Goal: Transaction & Acquisition: Purchase product/service

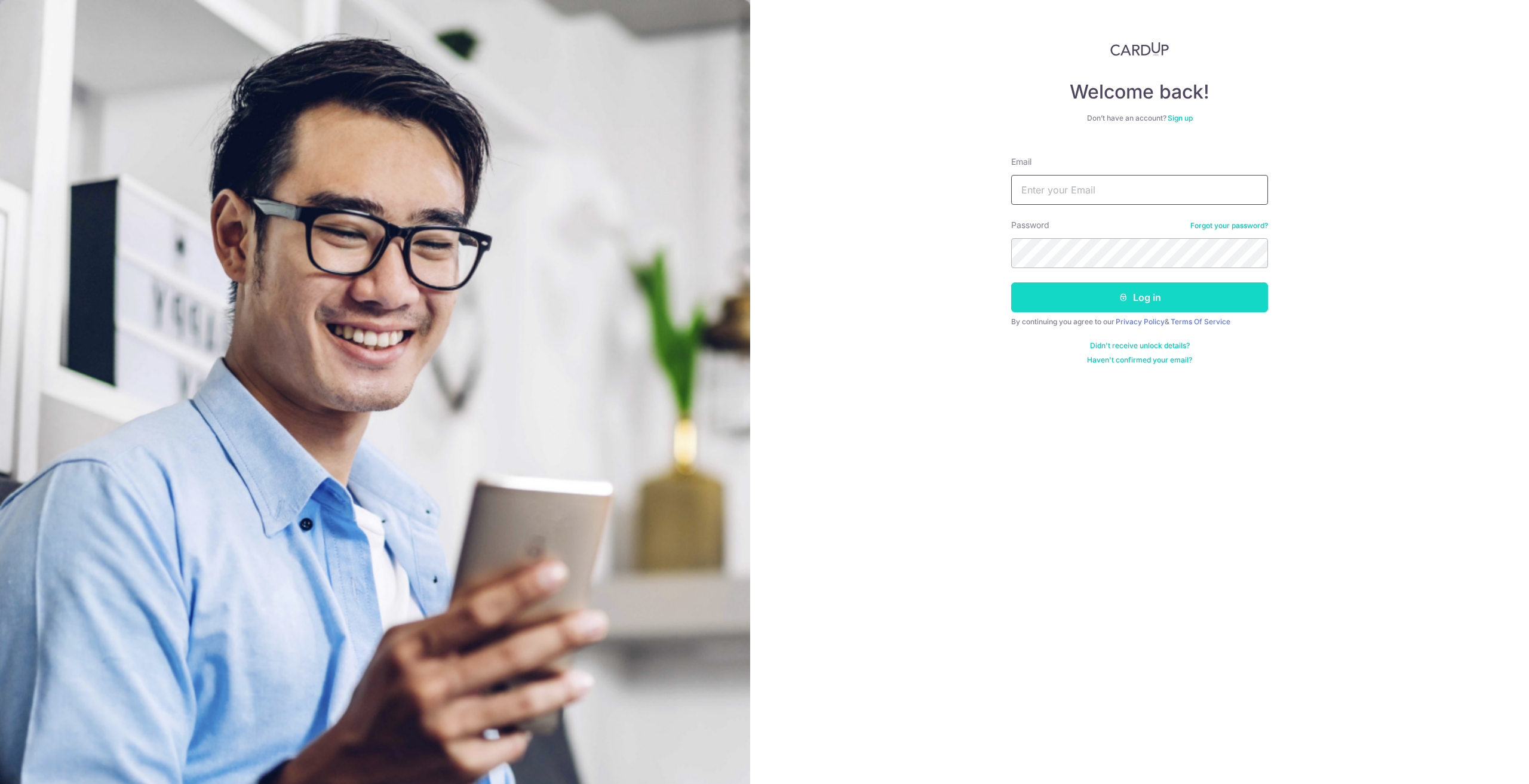
type input "[PERSON_NAME][EMAIL_ADDRESS][DOMAIN_NAME]"
click at [1137, 296] on button "Log in" at bounding box center [1140, 297] width 257 height 30
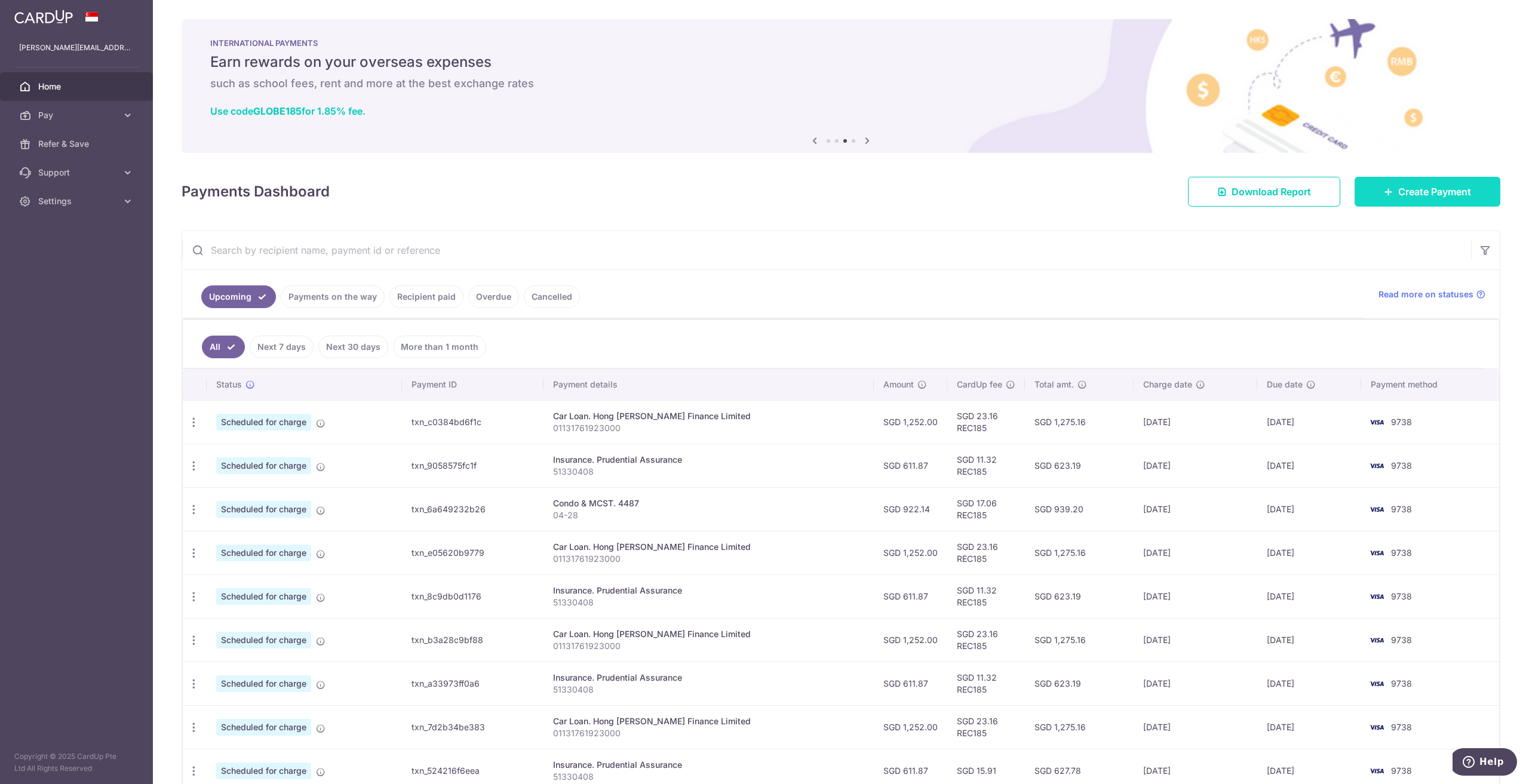
click at [1384, 196] on icon at bounding box center [1388, 192] width 9 height 9
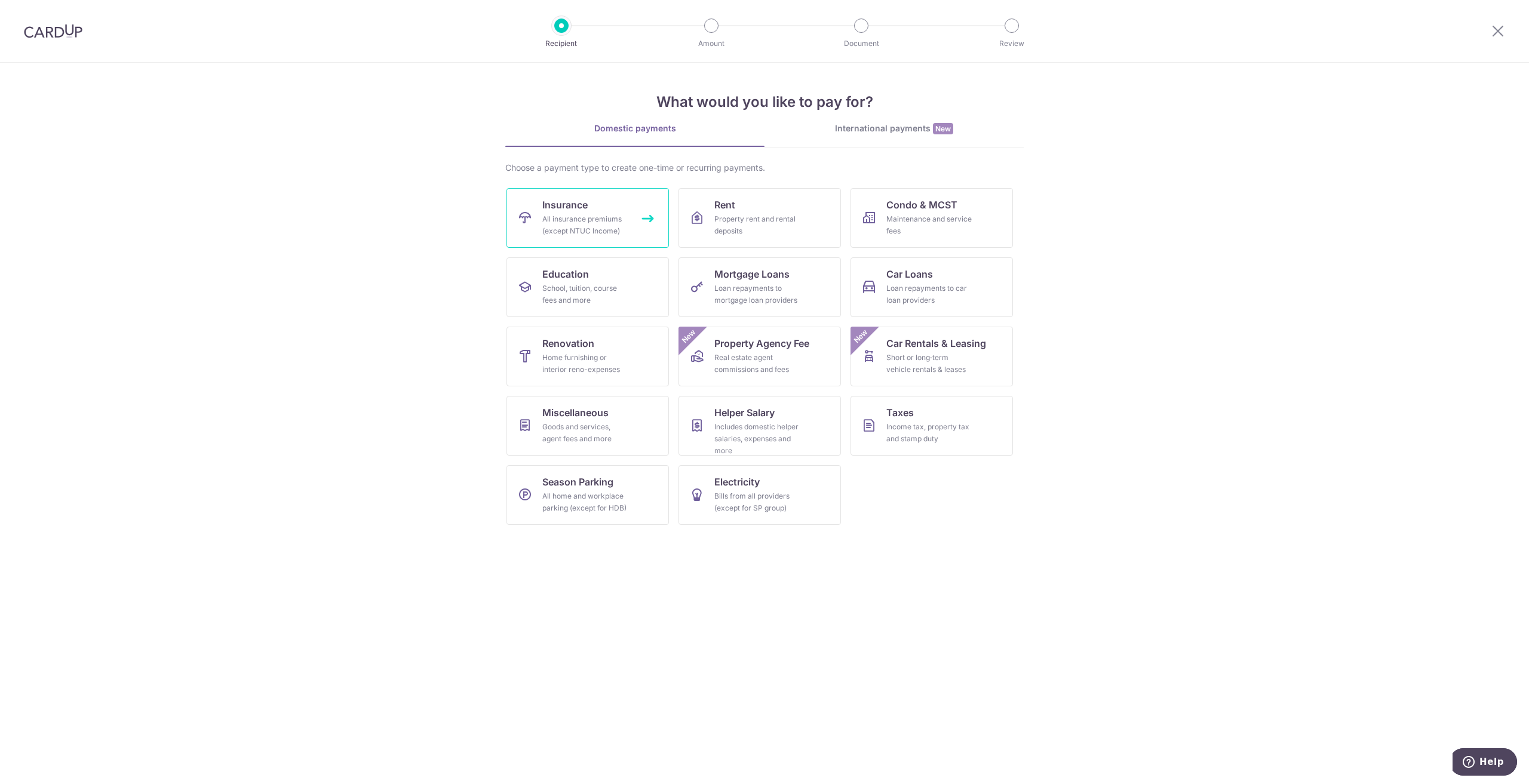
click at [600, 206] on link "Insurance All insurance premiums (except NTUC Income)" at bounding box center [588, 218] width 163 height 60
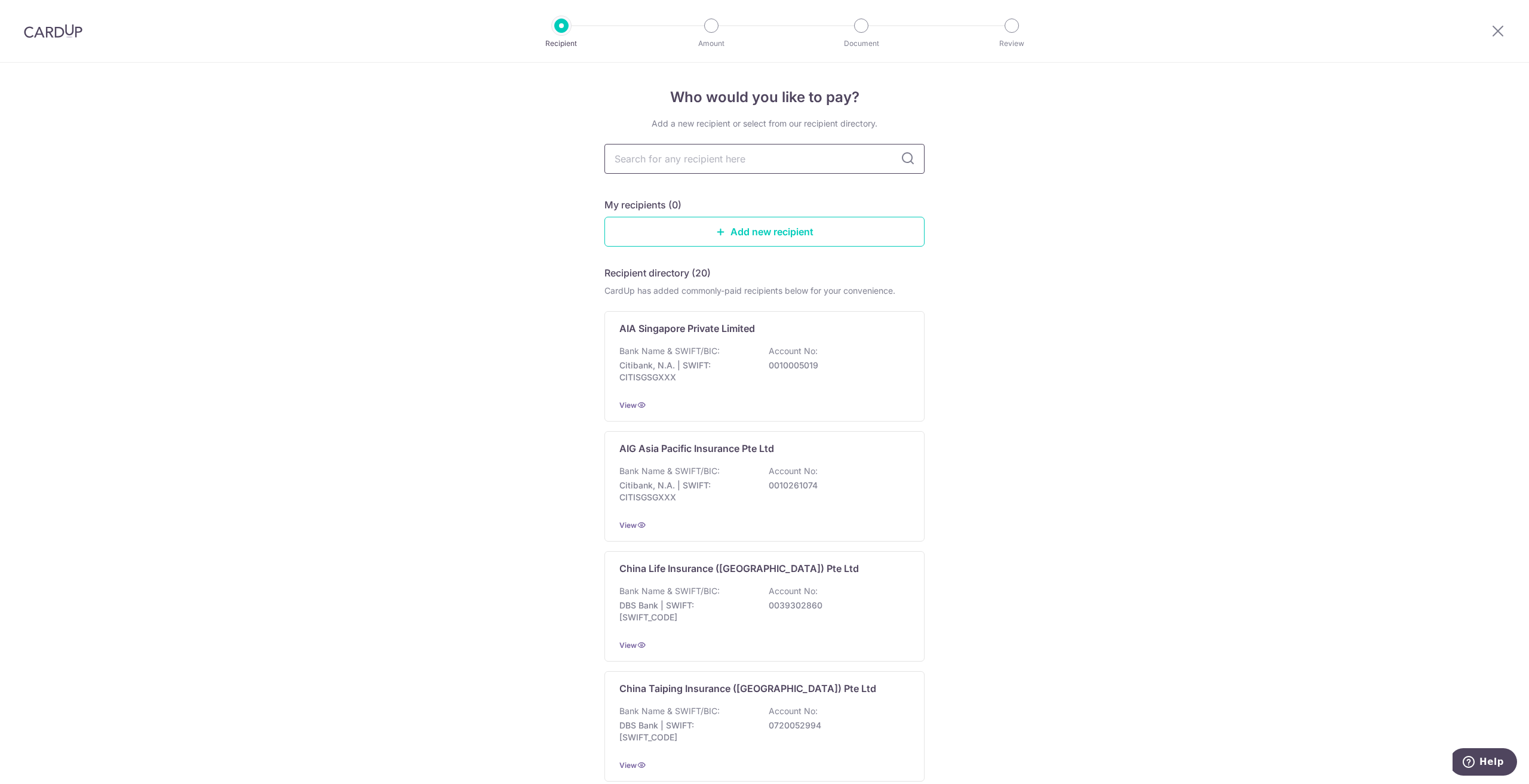
click at [692, 153] on input "text" at bounding box center [764, 159] width 320 height 30
type input "singlife"
click at [905, 158] on icon at bounding box center [908, 159] width 15 height 15
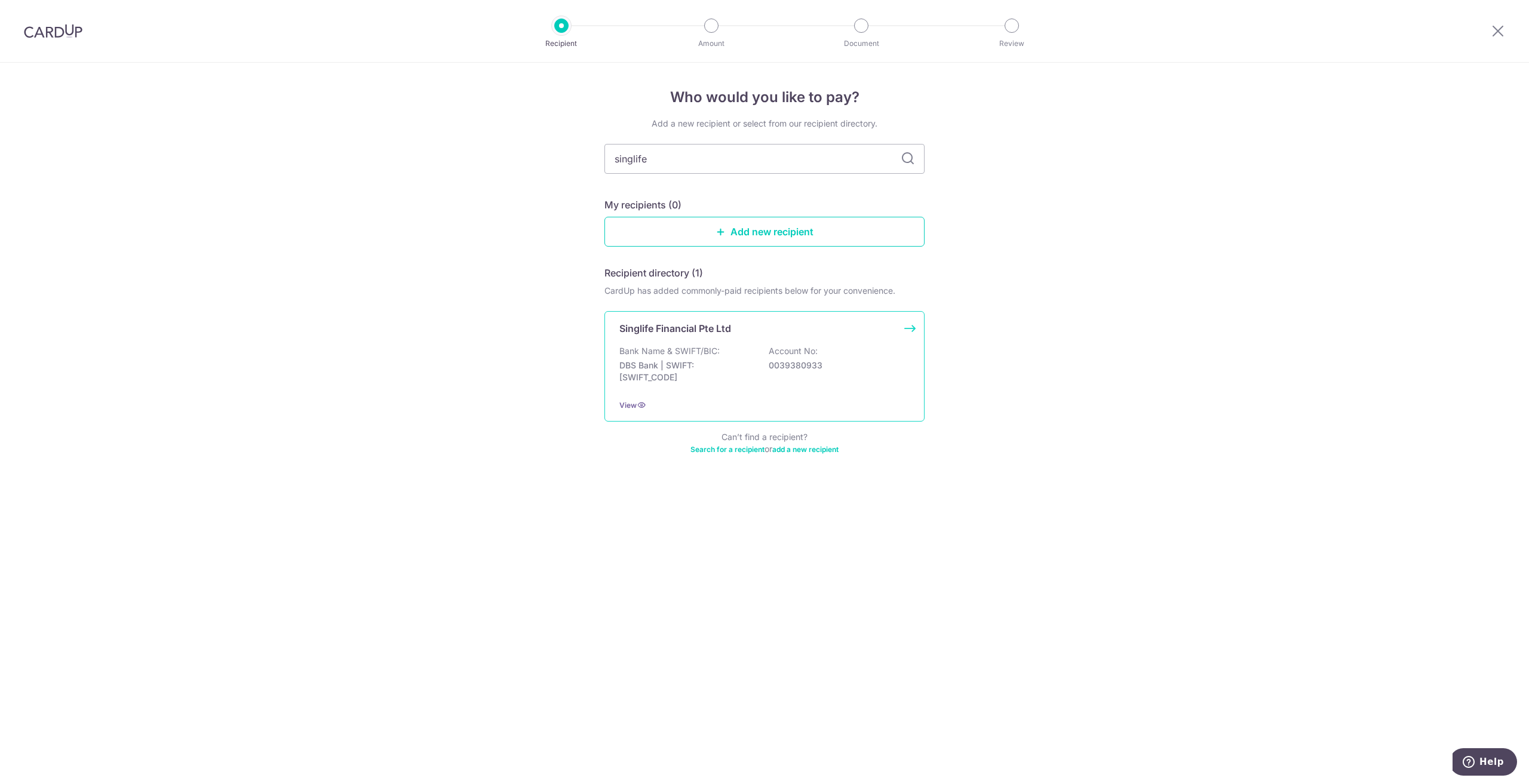
click at [681, 342] on div "Singlife Financial Pte Ltd Bank Name & SWIFT/BIC: DBS Bank | SWIFT: DBSSSGSGXXX…" at bounding box center [764, 366] width 320 height 111
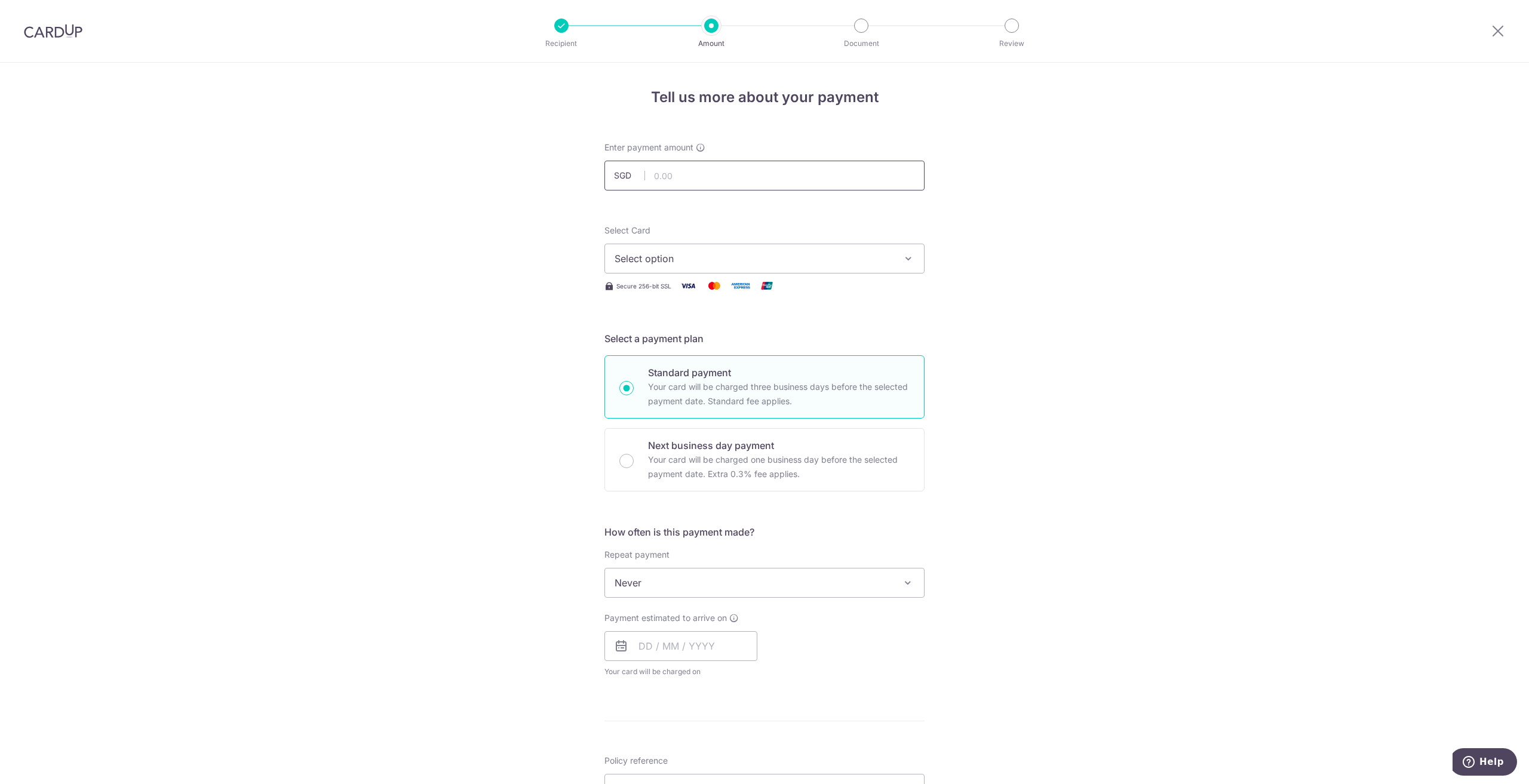
click at [668, 169] on input "text" at bounding box center [764, 175] width 320 height 30
type input "1,472.00"
click at [696, 265] on span "Select option" at bounding box center [754, 258] width 278 height 15
click at [685, 341] on span "**** 9738" at bounding box center [765, 344] width 300 height 15
click at [638, 582] on span "Never" at bounding box center [764, 583] width 319 height 29
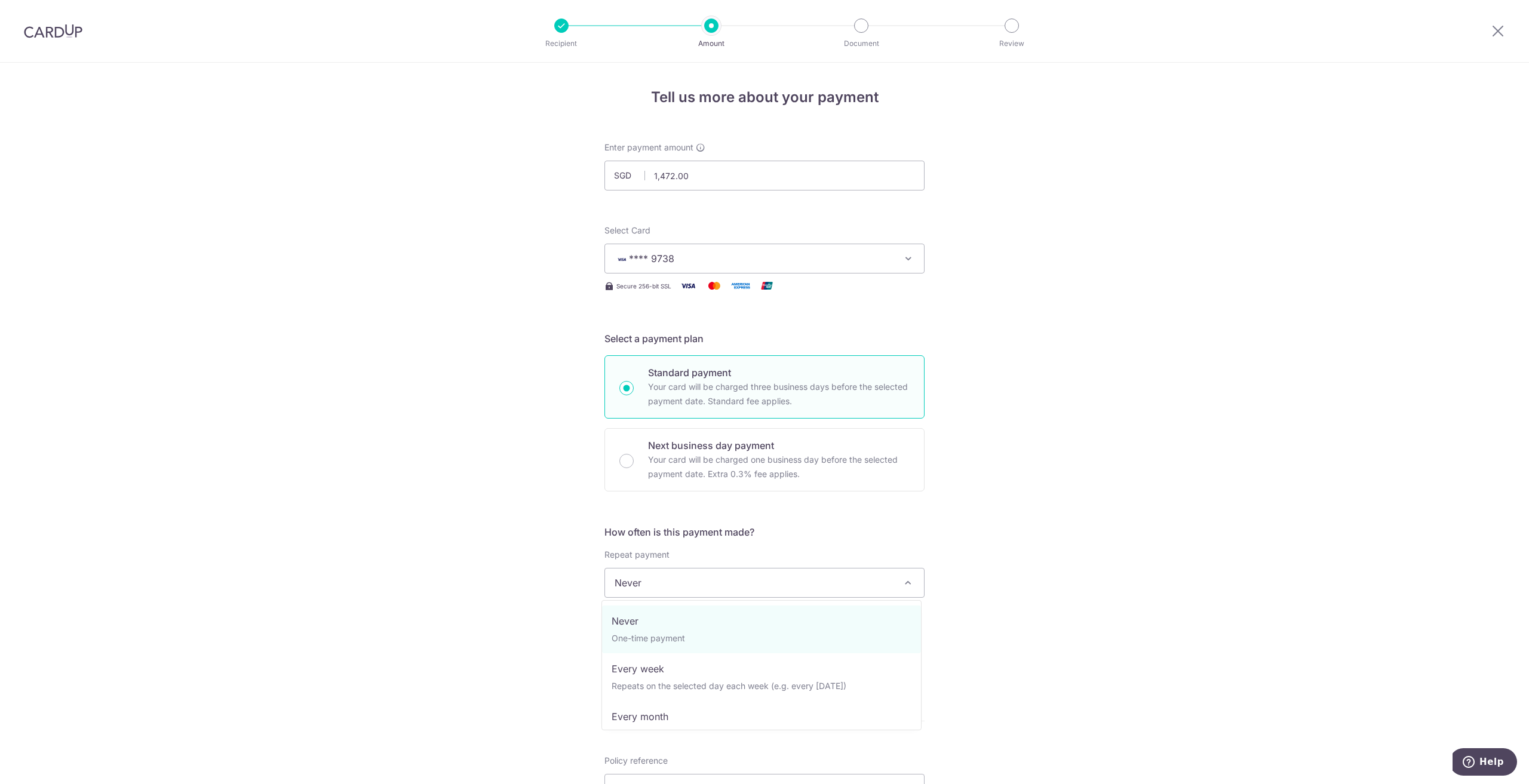
click at [638, 582] on span "Never" at bounding box center [764, 583] width 319 height 29
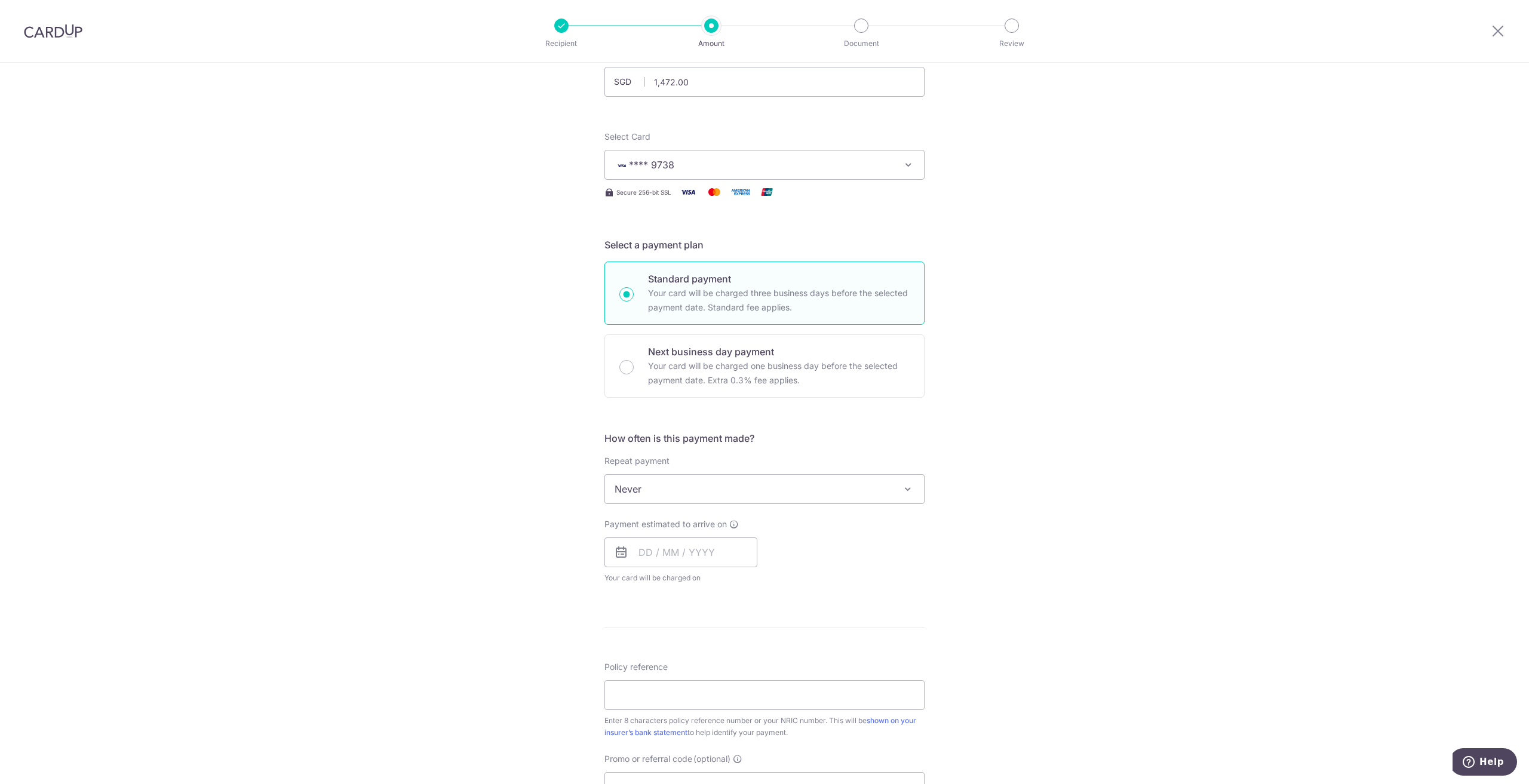
scroll to position [119, 0]
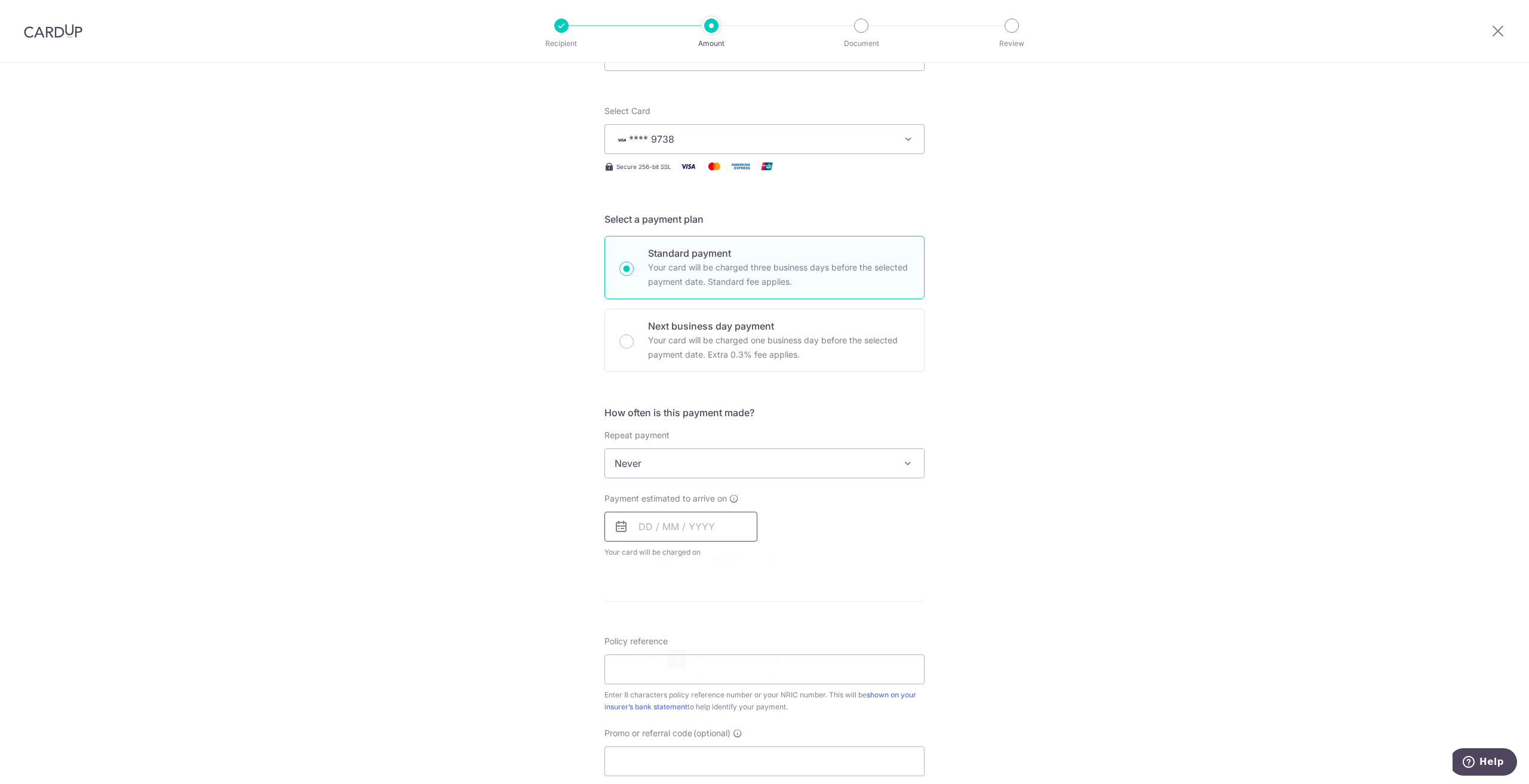
click at [636, 527] on input "text" at bounding box center [681, 526] width 153 height 30
click at [953, 599] on div "Tell us more about your payment Enter payment amount SGD 1,472.00 1472.00 Selec…" at bounding box center [764, 484] width 1529 height 1080
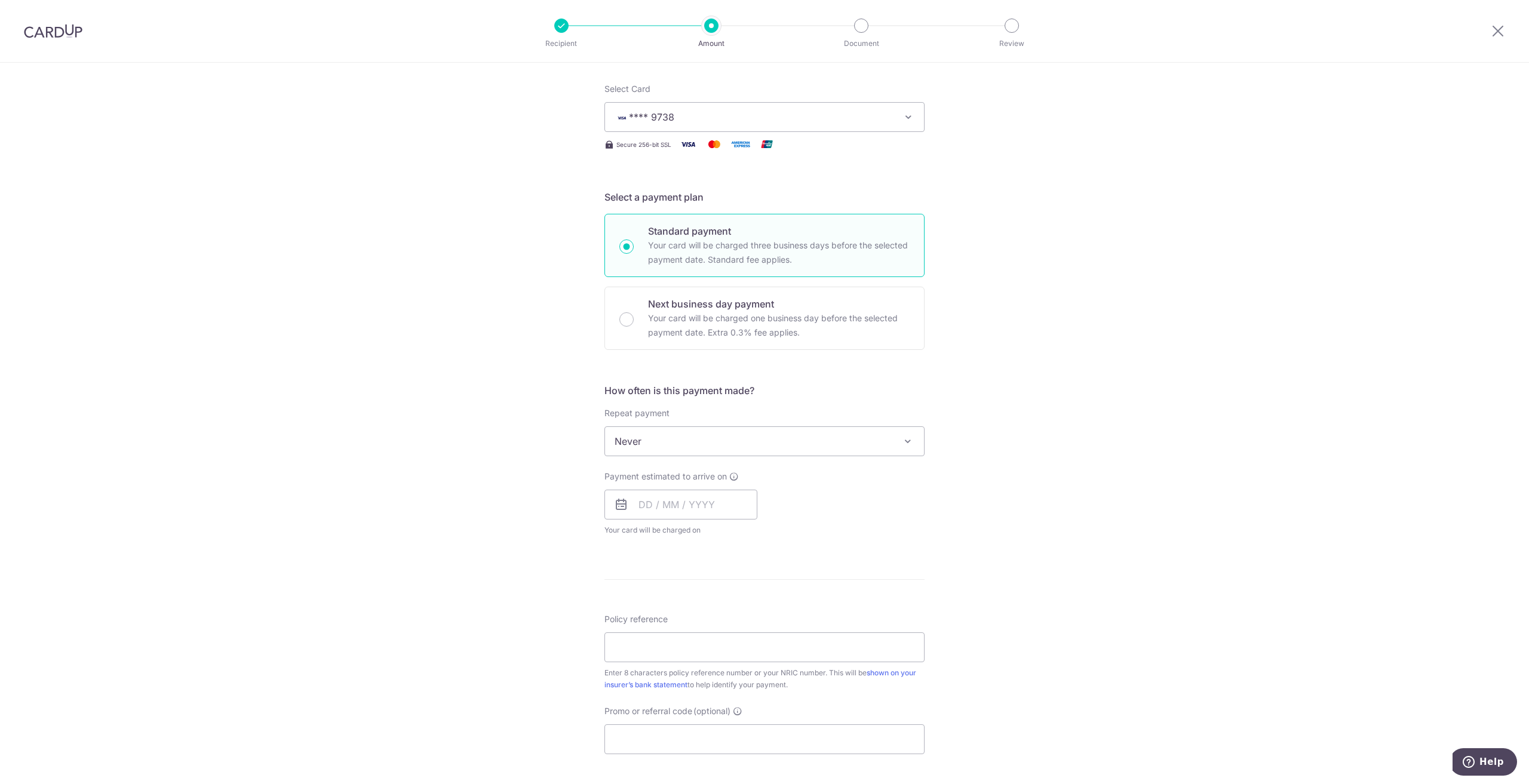
scroll to position [179, 0]
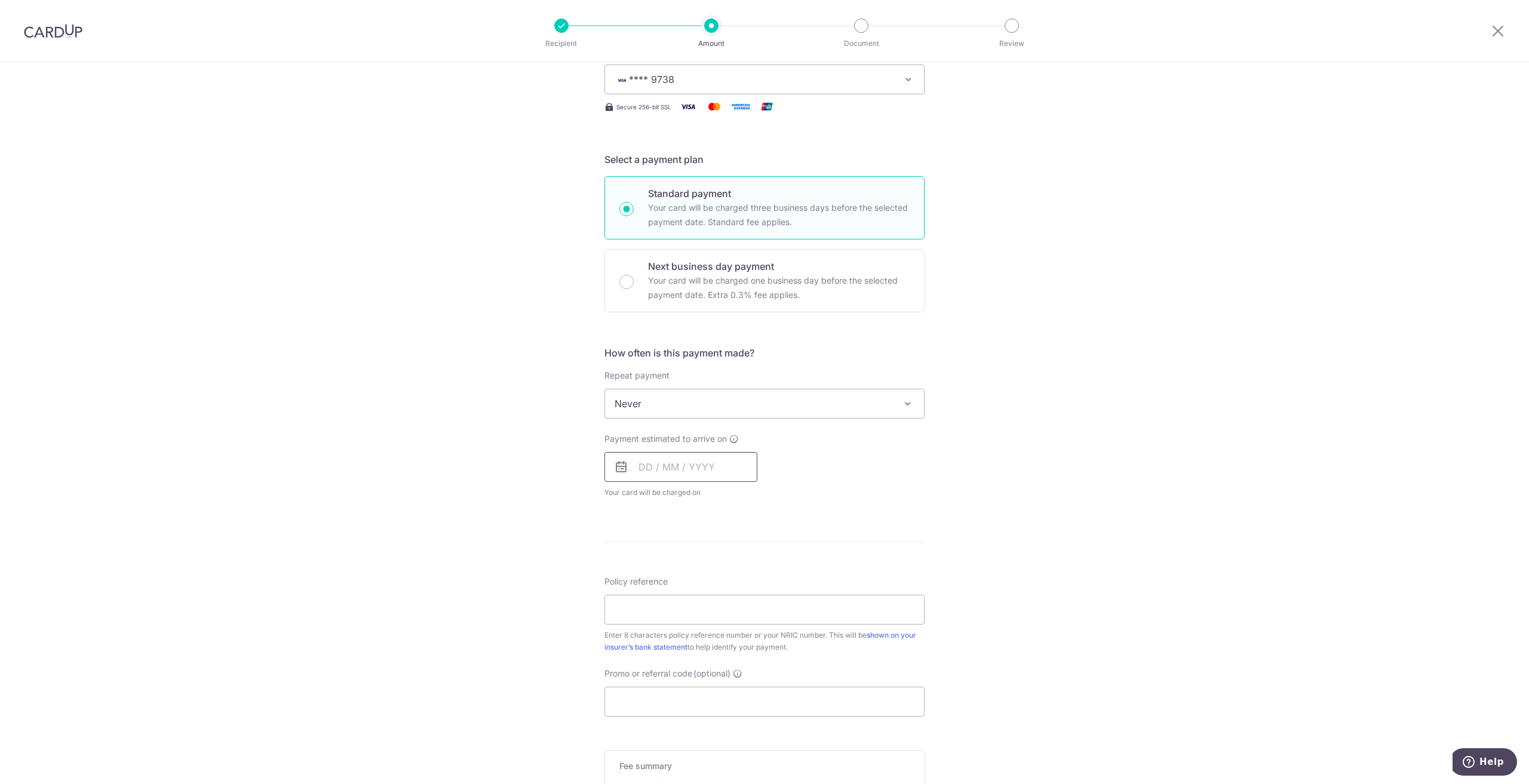
click at [734, 478] on input "text" at bounding box center [681, 467] width 153 height 30
click at [730, 624] on link "25" at bounding box center [724, 623] width 19 height 19
type input "[DATE]"
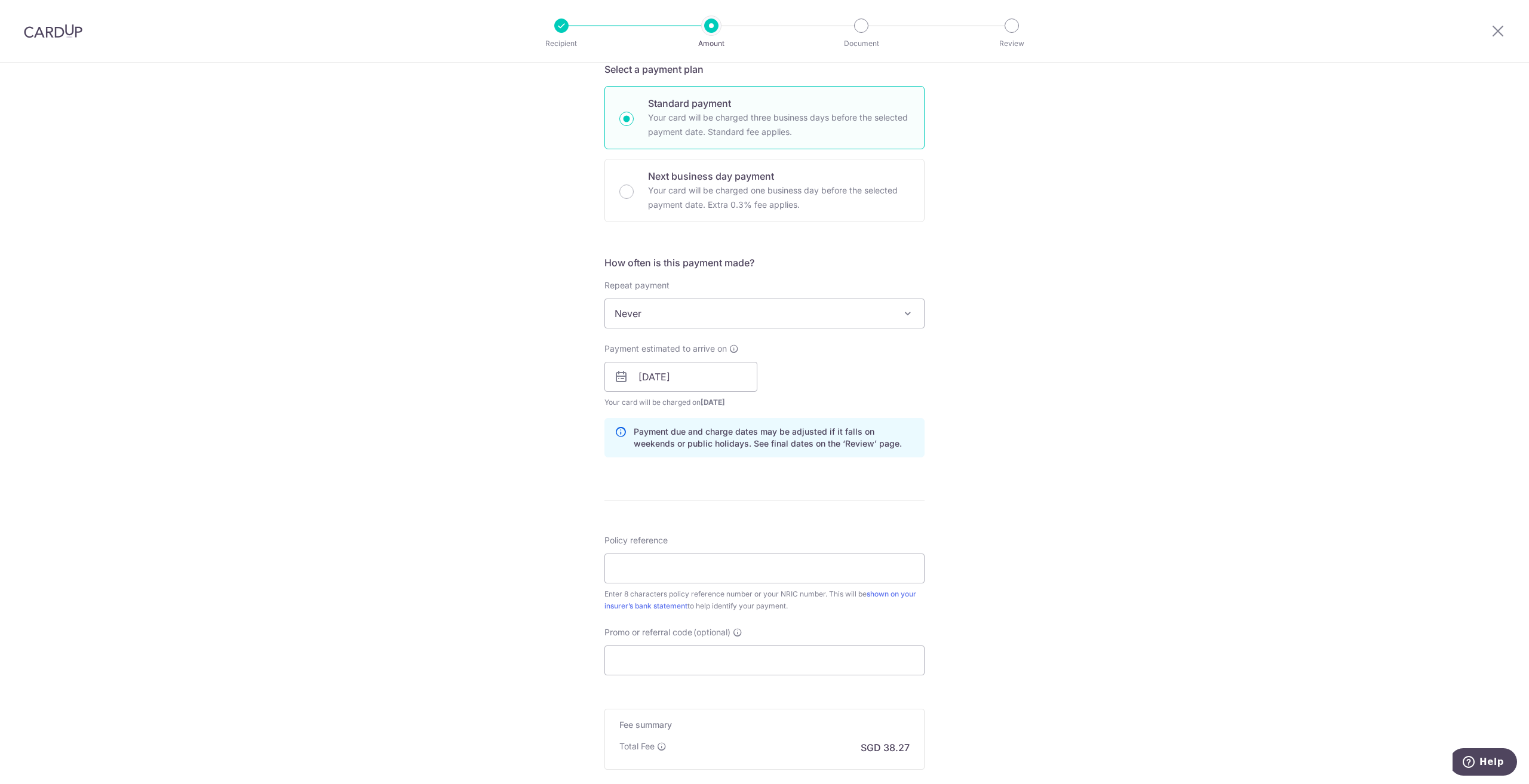
scroll to position [298, 0]
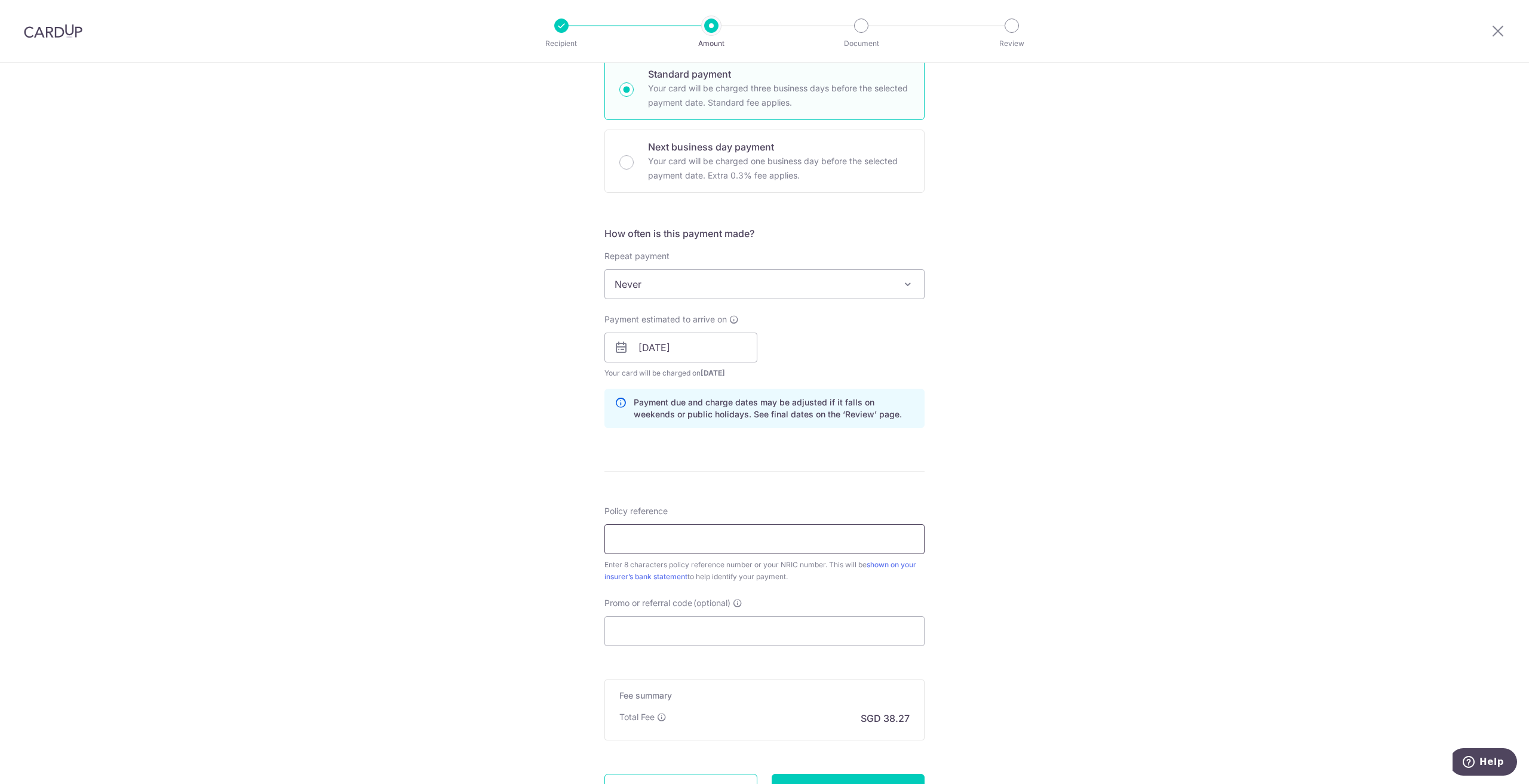
click at [725, 545] on input "Policy reference" at bounding box center [764, 539] width 320 height 30
type input "07286379"
click at [670, 629] on input "Promo or referral code (optional)" at bounding box center [764, 631] width 320 height 30
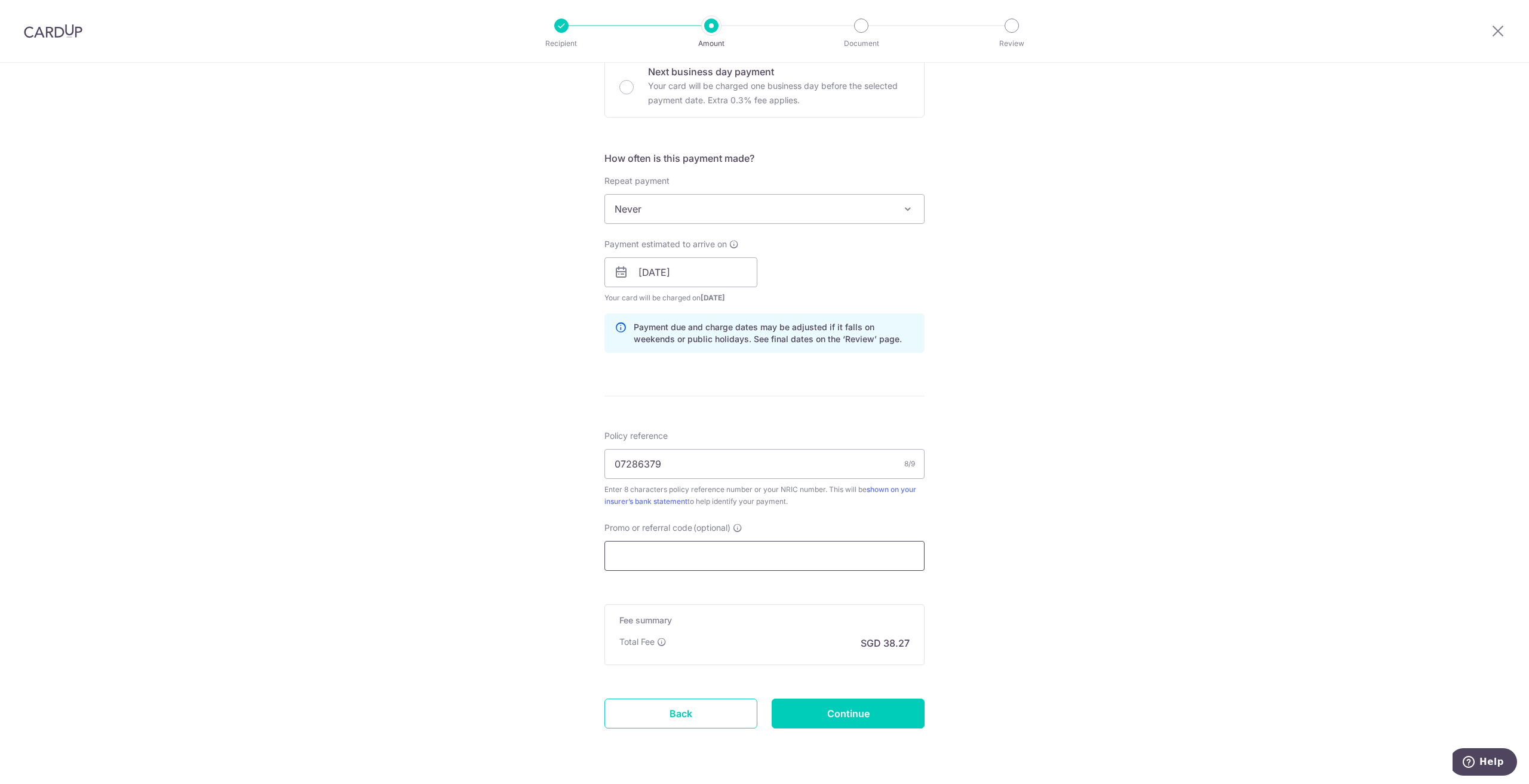
scroll to position [408, 0]
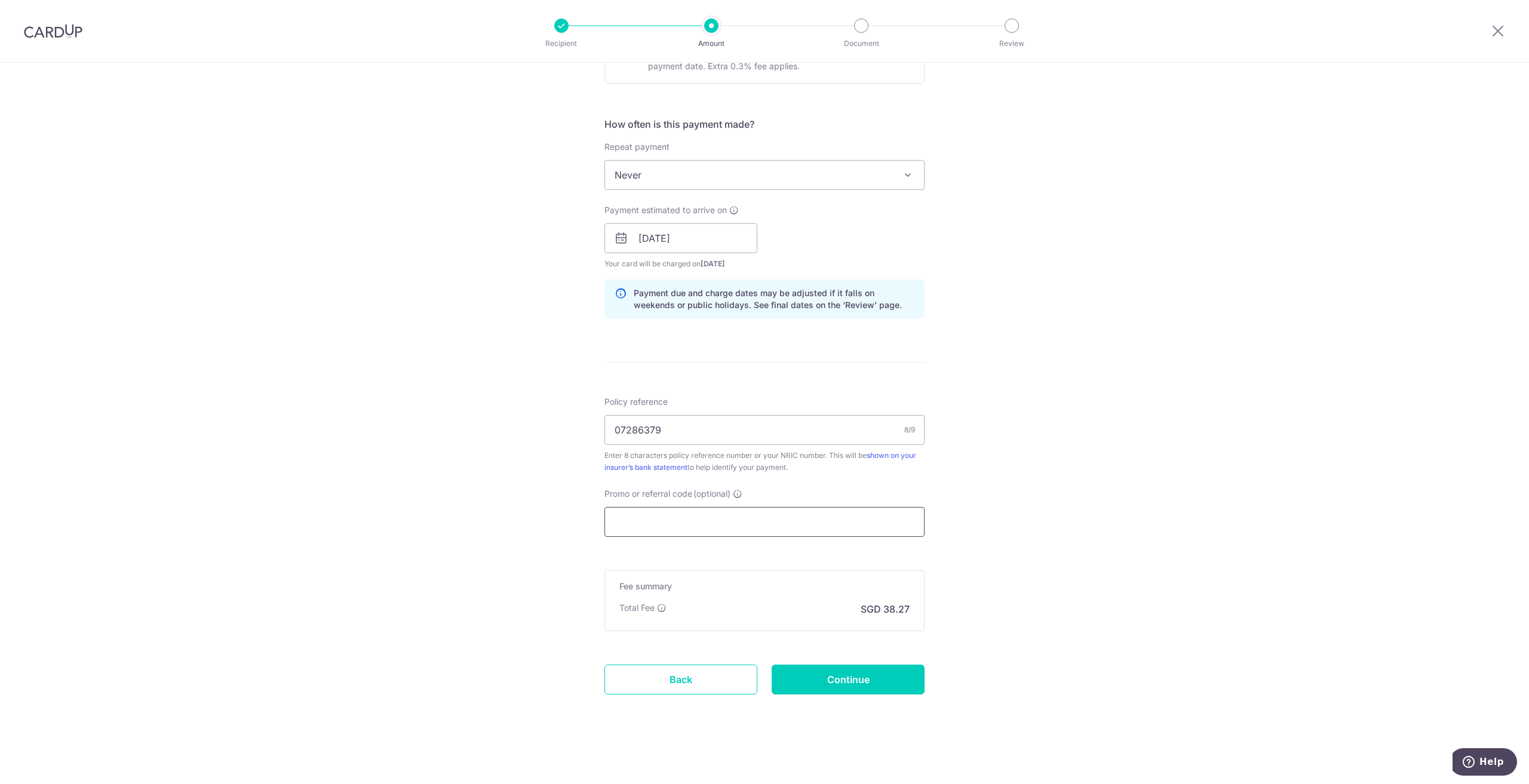
click at [635, 522] on input "Promo or referral code (optional)" at bounding box center [764, 522] width 320 height 30
type input "o"
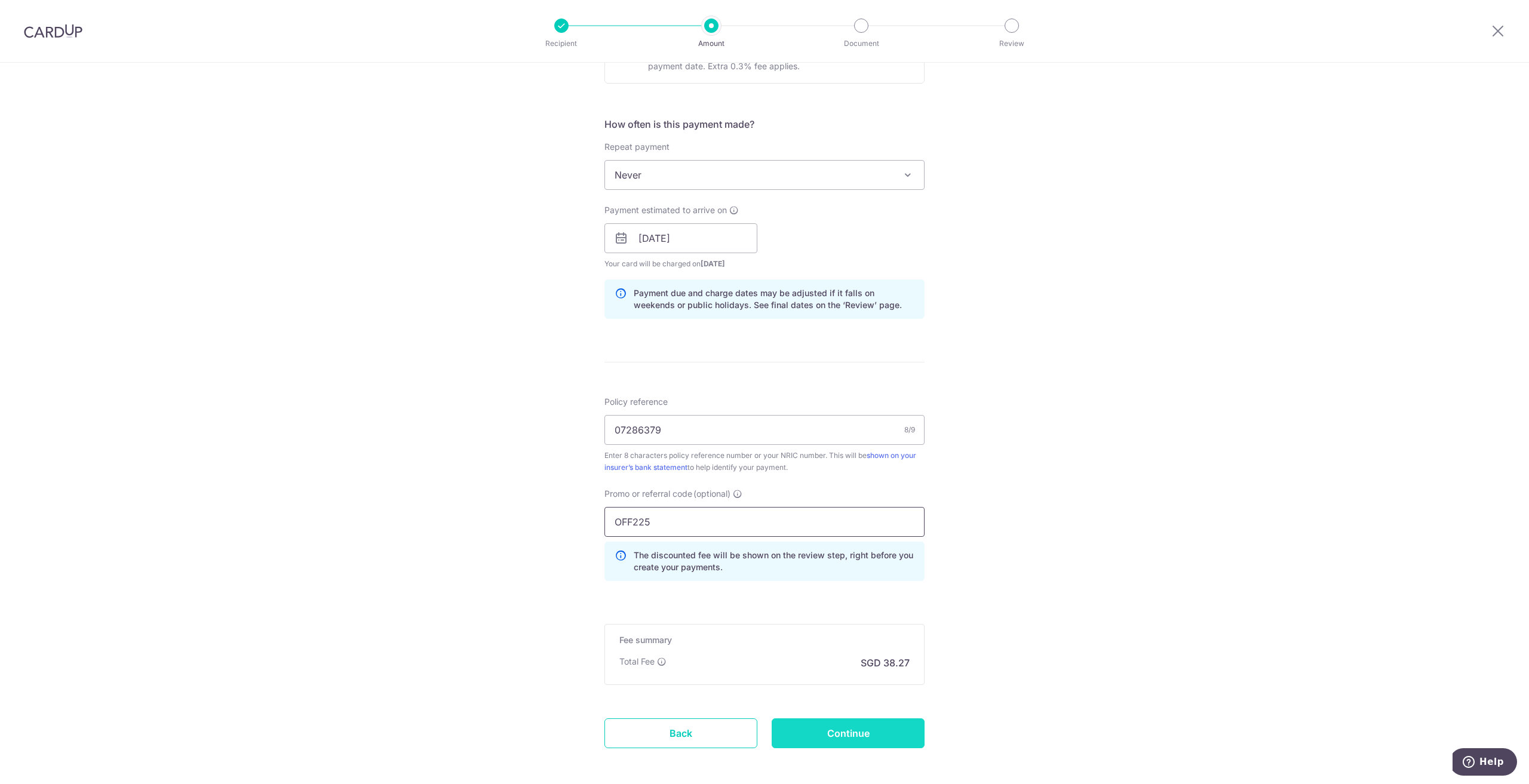
type input "OFF225"
click at [811, 731] on input "Continue" at bounding box center [848, 733] width 153 height 30
type input "Create Schedule"
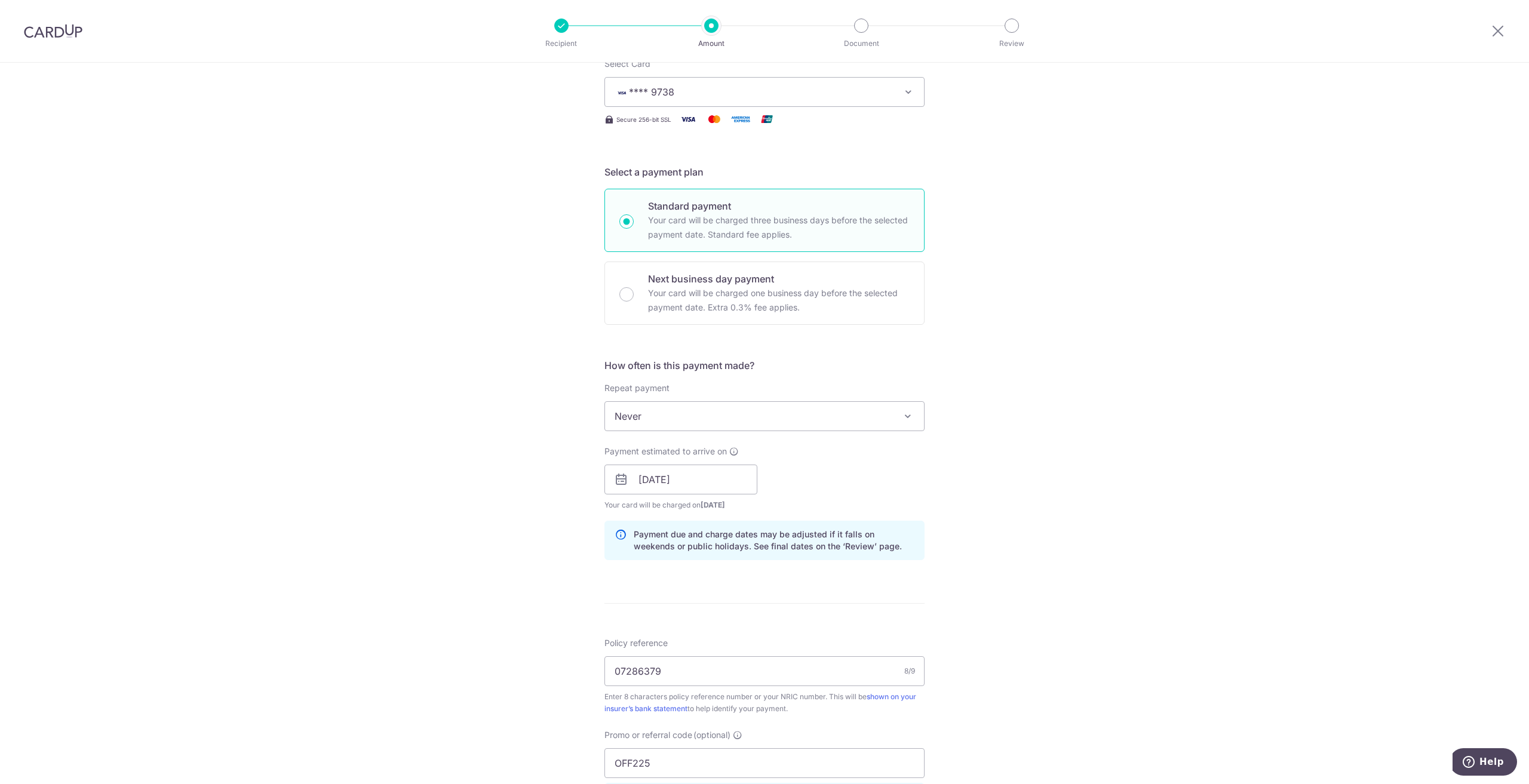
scroll to position [103, 0]
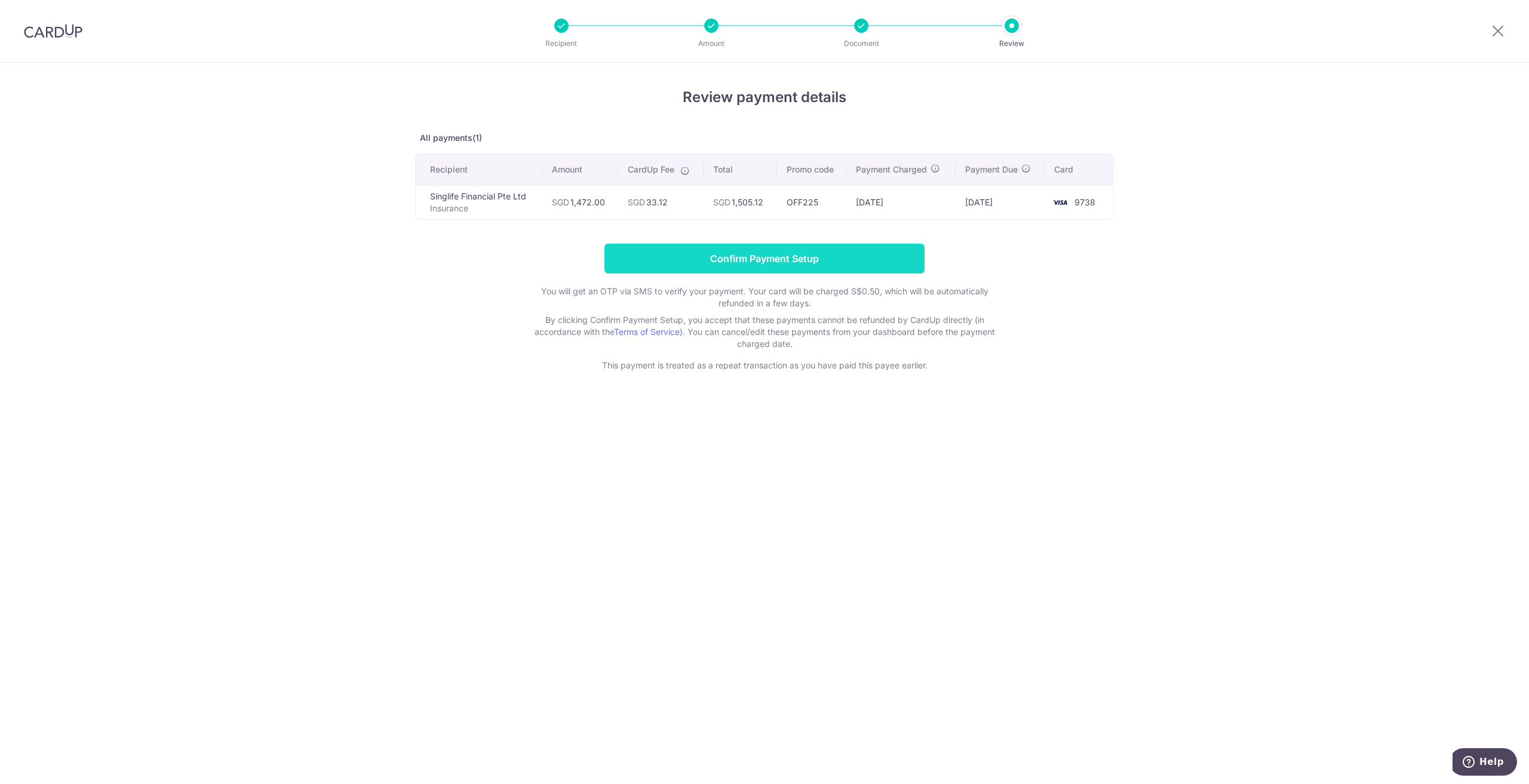
click at [765, 262] on input "Confirm Payment Setup" at bounding box center [764, 258] width 320 height 30
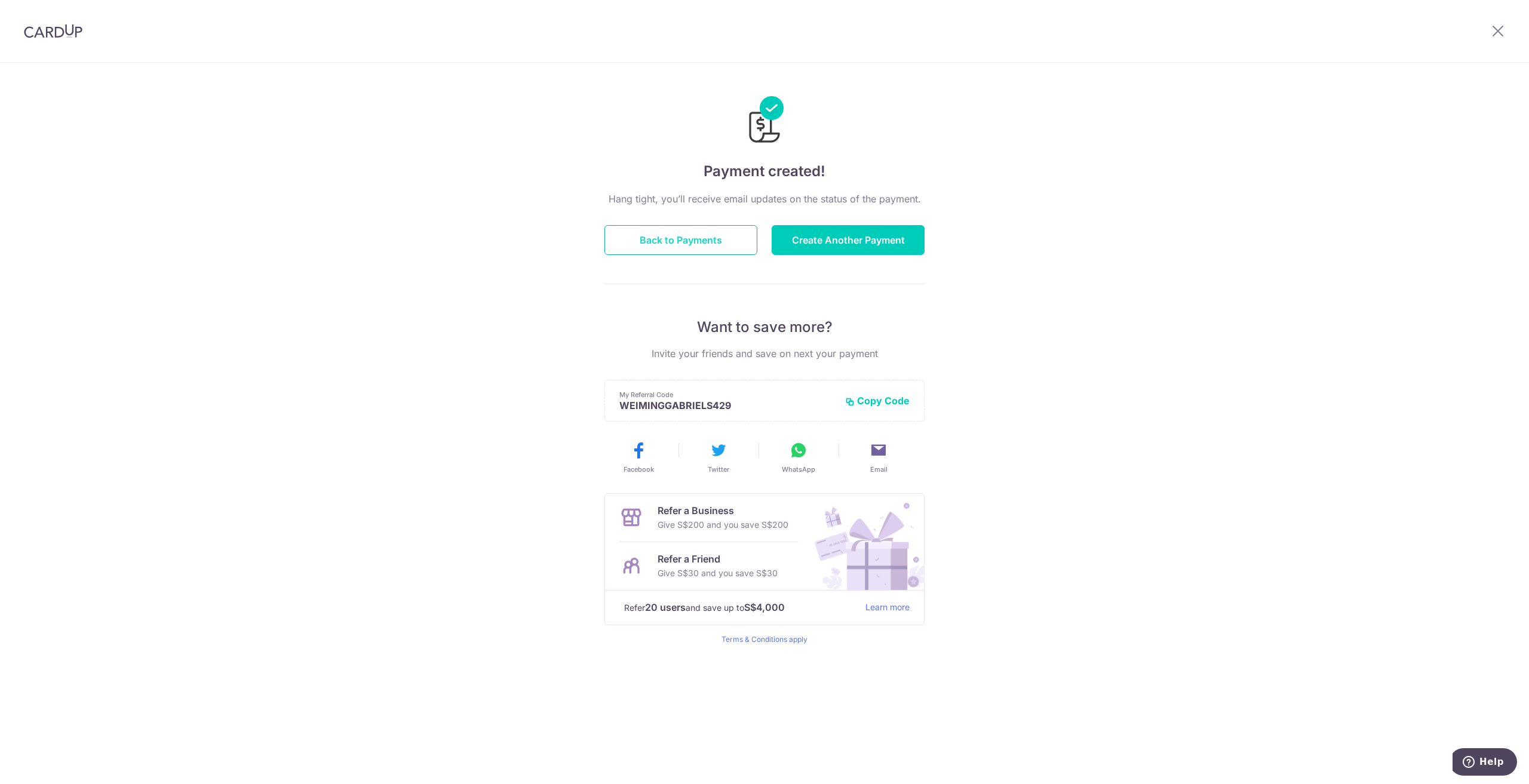
click at [721, 239] on button "Back to Payments" at bounding box center [681, 240] width 153 height 30
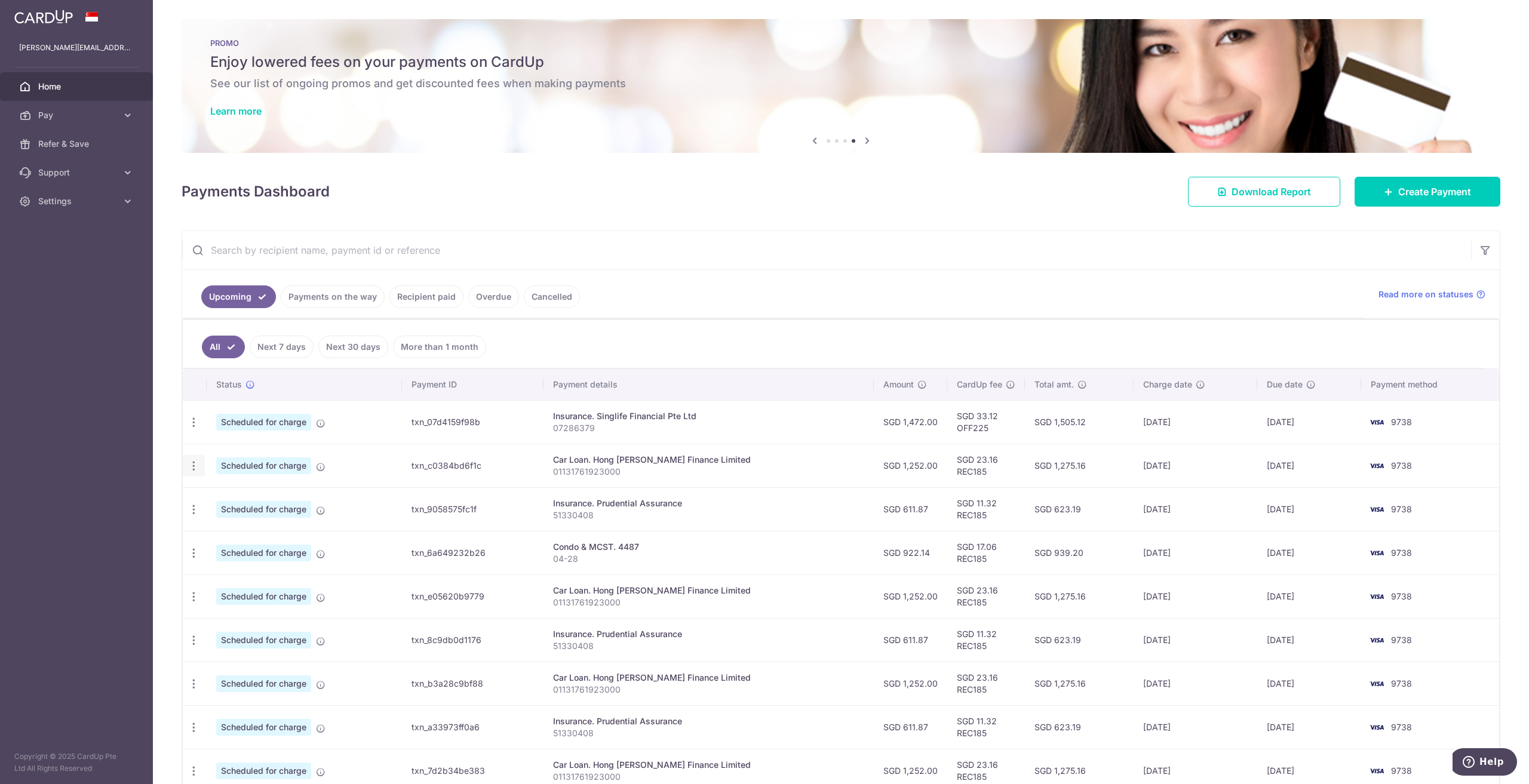
click at [194, 466] on icon "button" at bounding box center [194, 466] width 13 height 13
click at [248, 501] on span "Update payment" at bounding box center [257, 499] width 81 height 15
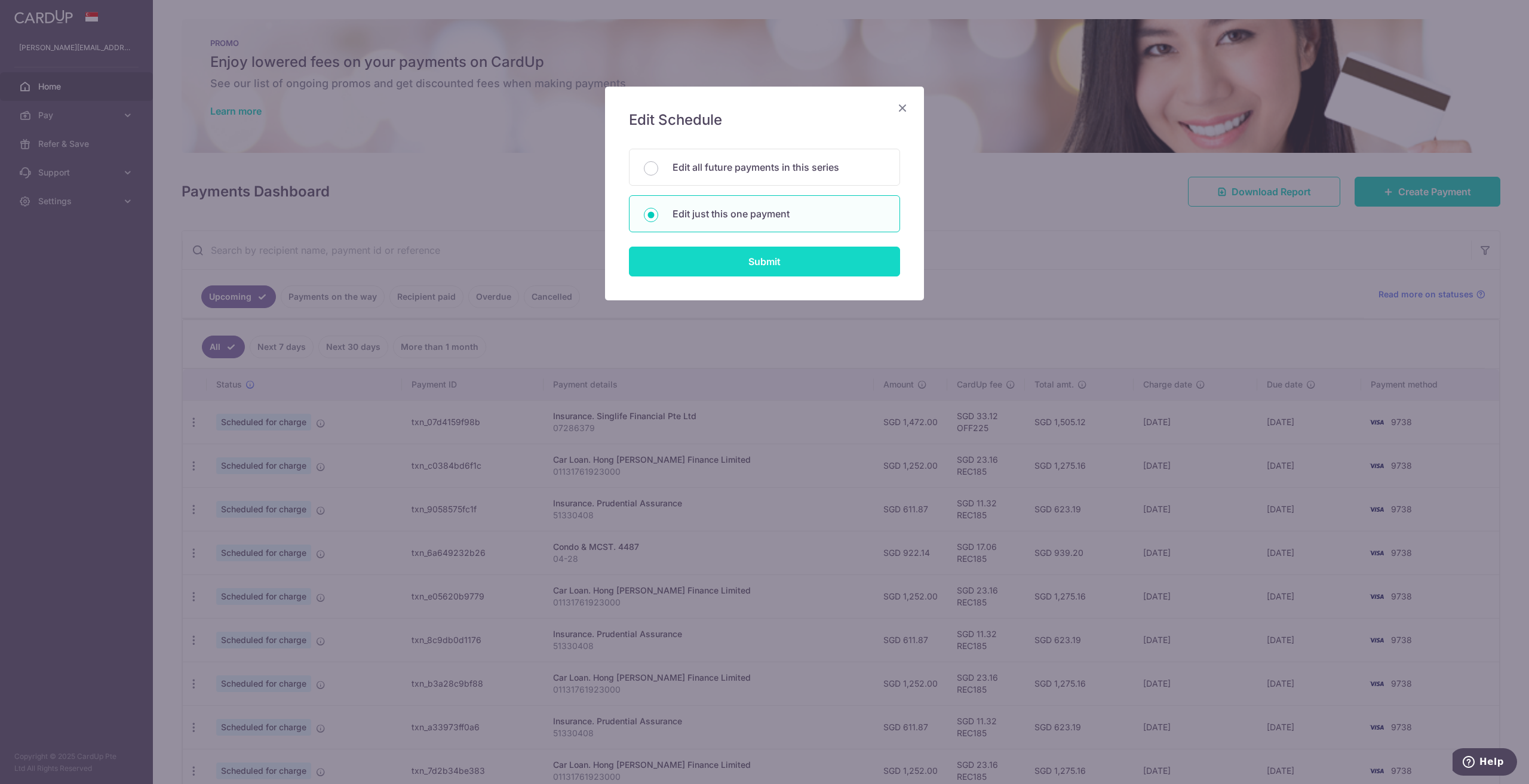
click at [684, 252] on input "Submit" at bounding box center [764, 261] width 271 height 30
radio input "true"
type input "1,252.00"
type input "07/10/2025"
type input "01131761923000"
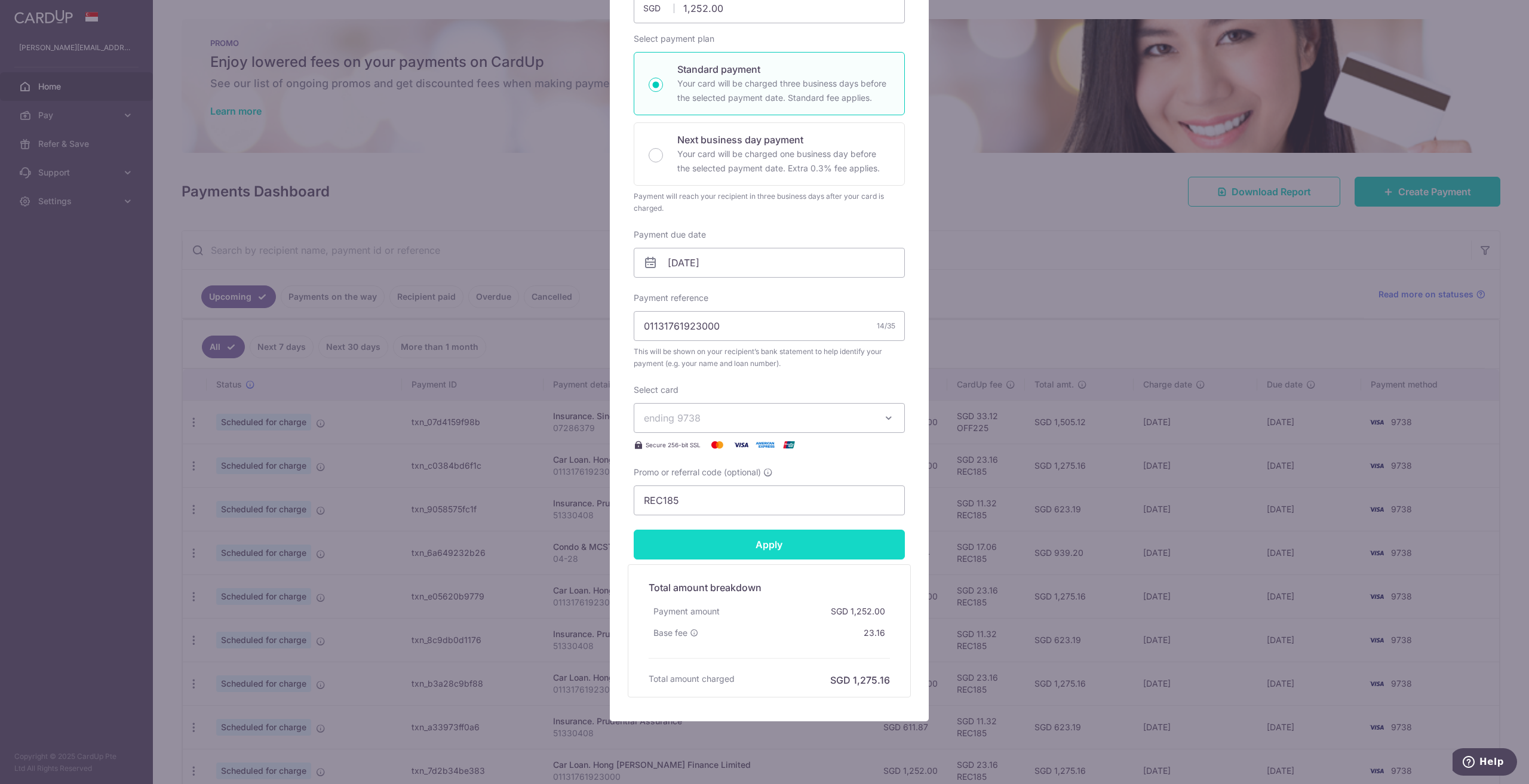
scroll to position [179, 0]
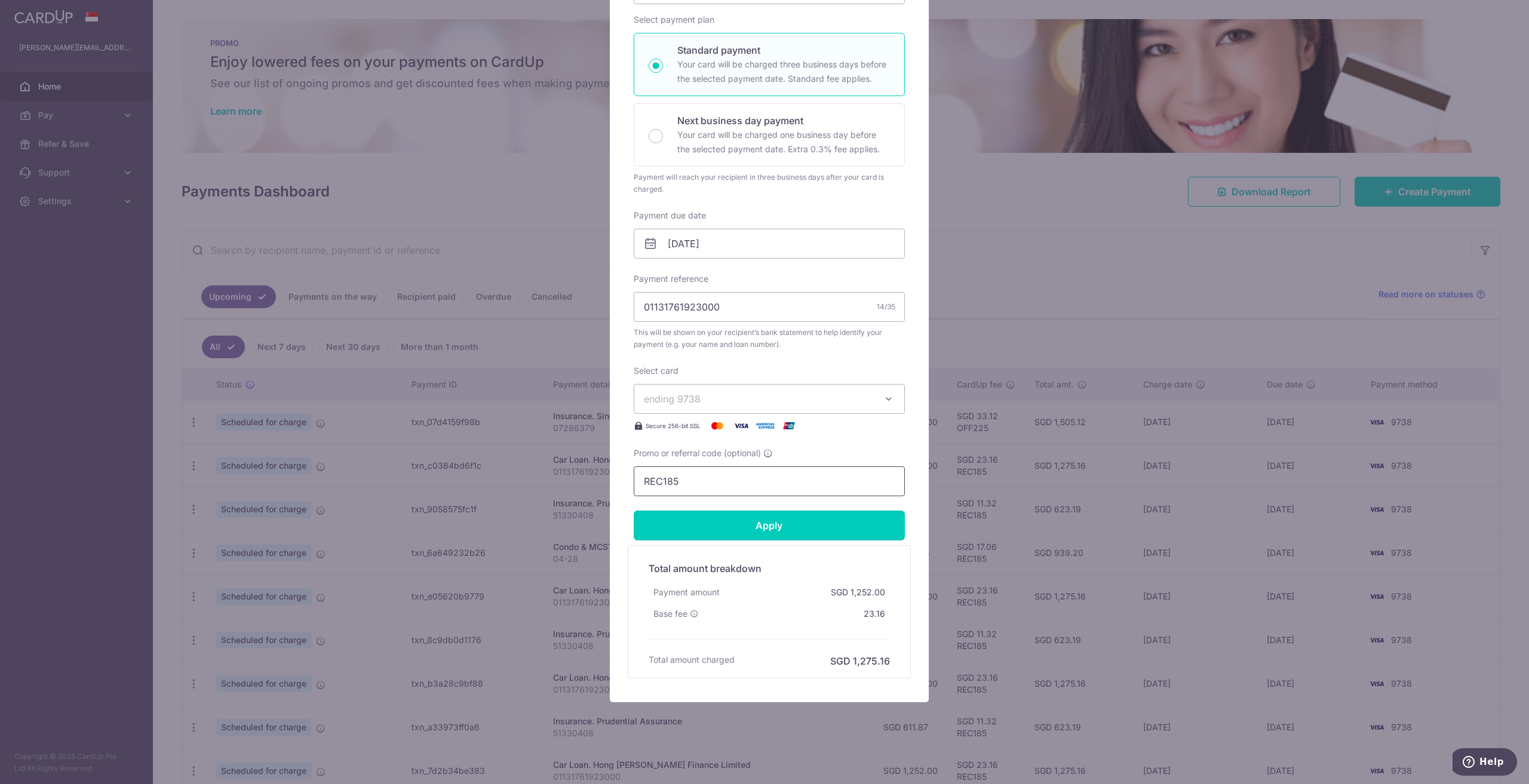
drag, startPoint x: 708, startPoint y: 483, endPoint x: 584, endPoint y: 470, distance: 124.7
click at [589, 468] on div "Edit payment By clicking apply, you will make changes to all payments to Hong L…" at bounding box center [764, 392] width 1529 height 784
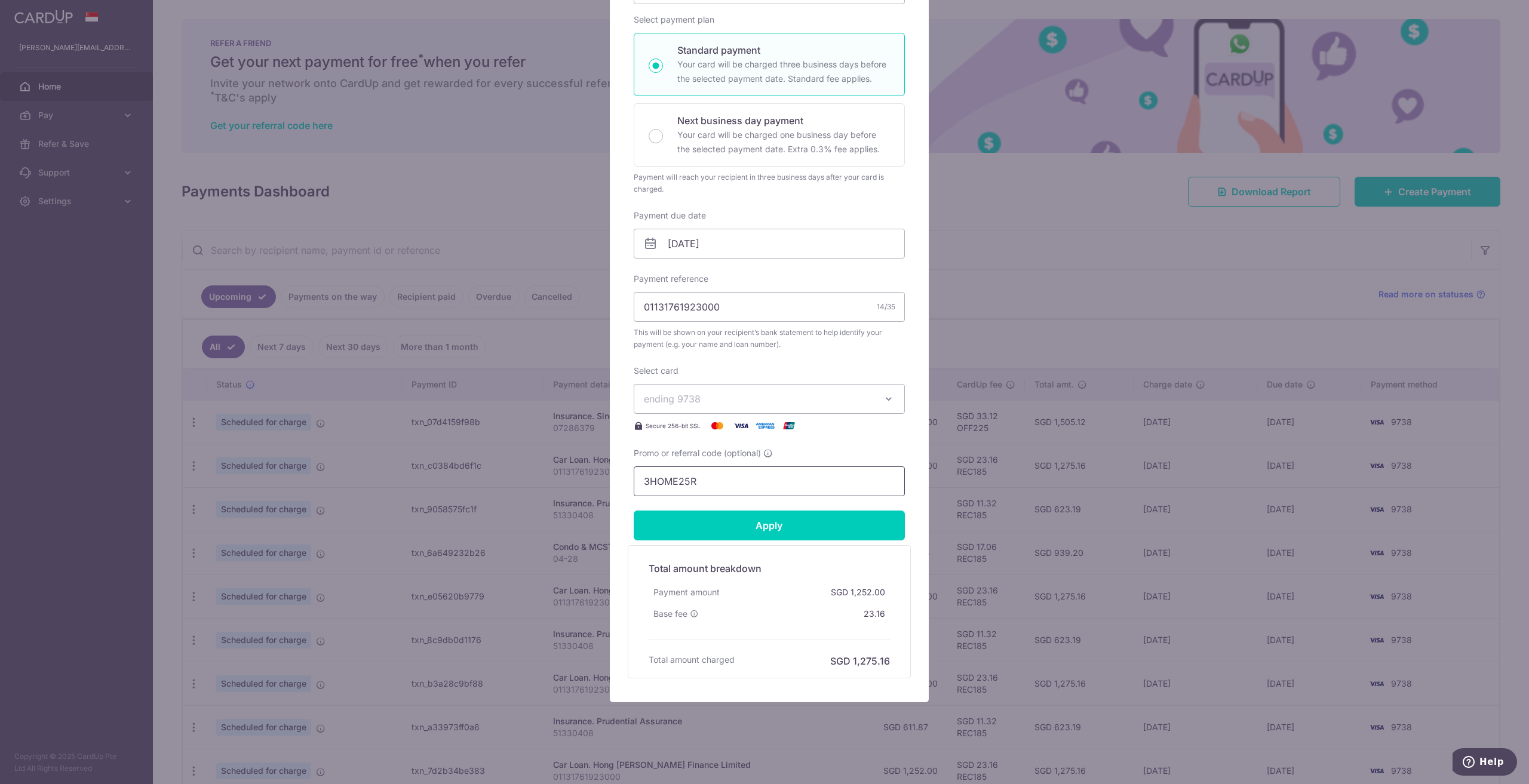
drag, startPoint x: 650, startPoint y: 476, endPoint x: 570, endPoint y: 470, distance: 80.2
click at [570, 470] on div "Edit payment By clicking apply, you will make changes to all payments to Hong L…" at bounding box center [764, 392] width 1529 height 784
type input "3HOME25R"
click at [742, 532] on input "Apply" at bounding box center [769, 526] width 271 height 30
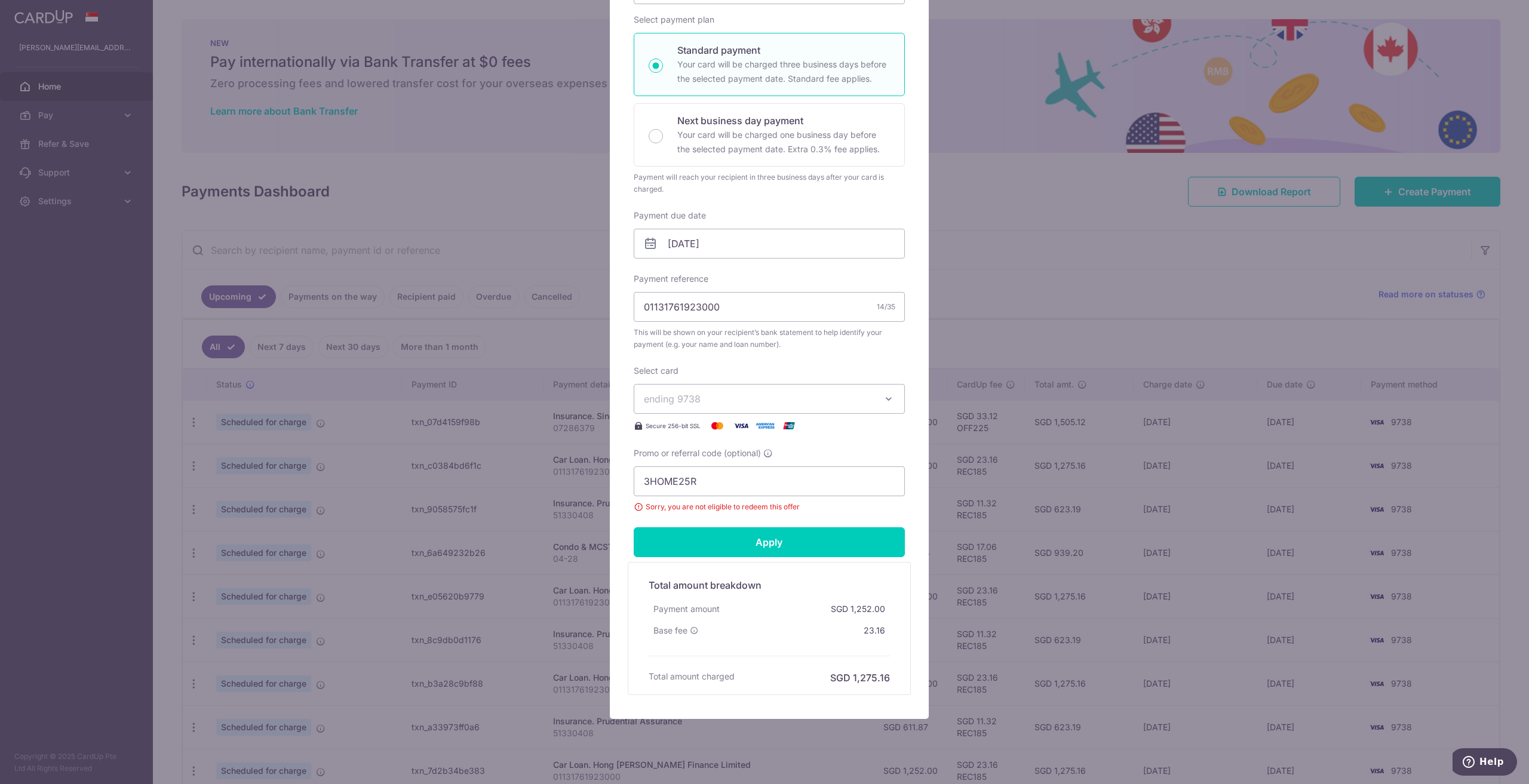
click at [536, 209] on div "Edit payment By clicking apply, you will make changes to all payments to Hong L…" at bounding box center [764, 392] width 1529 height 784
